Goal: Task Accomplishment & Management: Use online tool/utility

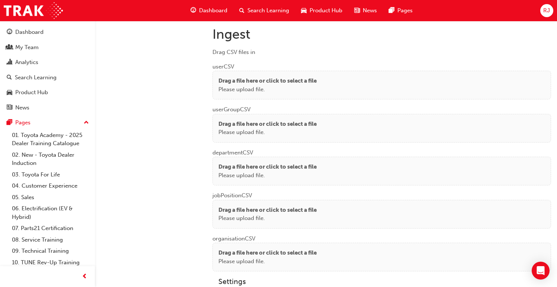
scroll to position [556, 0]
click at [251, 88] on p "Please upload file." at bounding box center [268, 90] width 98 height 9
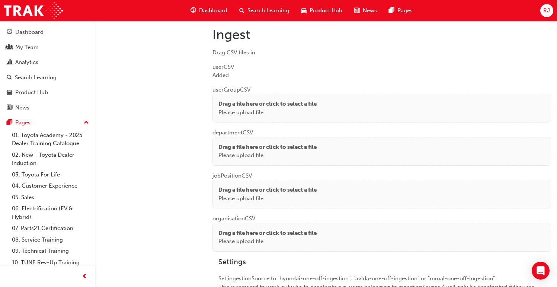
click at [265, 111] on p "Please upload file." at bounding box center [268, 112] width 98 height 9
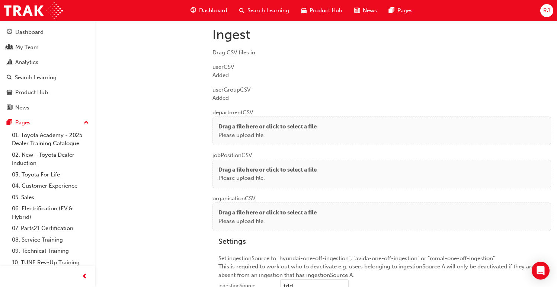
click at [223, 131] on p "Please upload file." at bounding box center [268, 135] width 98 height 9
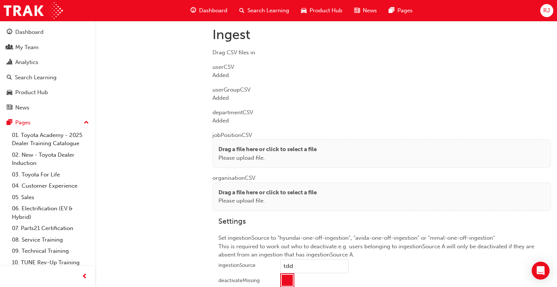
click at [239, 154] on p "Please upload file." at bounding box center [268, 158] width 98 height 9
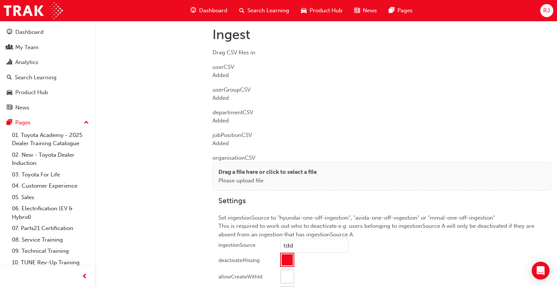
click at [240, 169] on p "Drag a file here or click to select a file" at bounding box center [268, 172] width 98 height 9
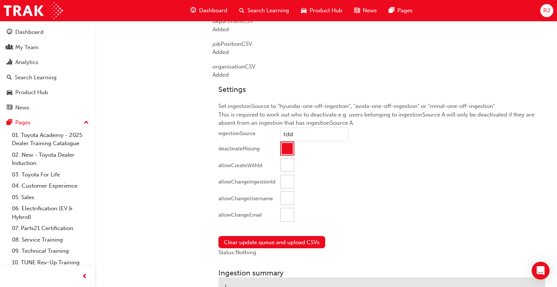
scroll to position [712, 0]
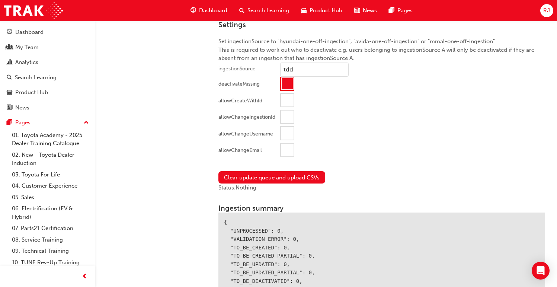
click at [287, 151] on div at bounding box center [287, 150] width 13 height 13
click at [276, 171] on button "Clear update queue and upload CSVs" at bounding box center [272, 177] width 107 height 12
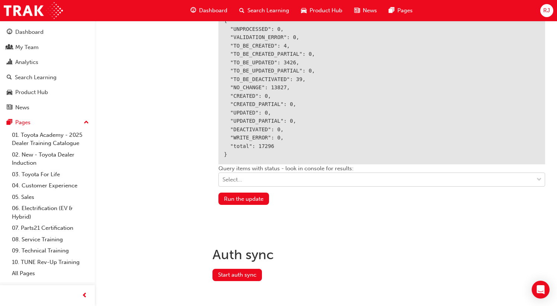
scroll to position [934, 0]
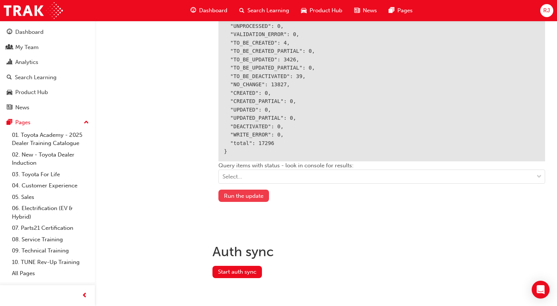
click at [246, 197] on button "Run the update" at bounding box center [244, 196] width 51 height 12
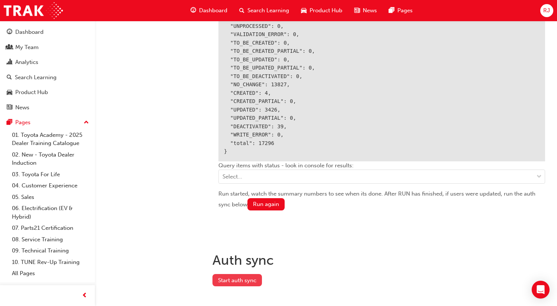
click at [235, 274] on button "Start auth sync" at bounding box center [238, 280] width 50 height 12
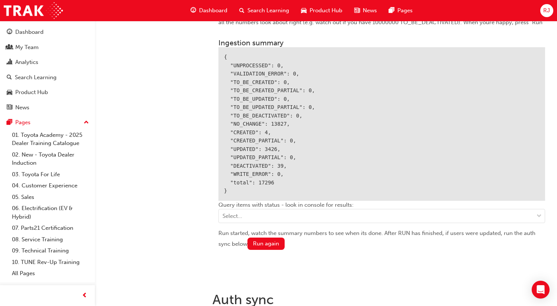
scroll to position [878, 0]
